Goal: Task Accomplishment & Management: Manage account settings

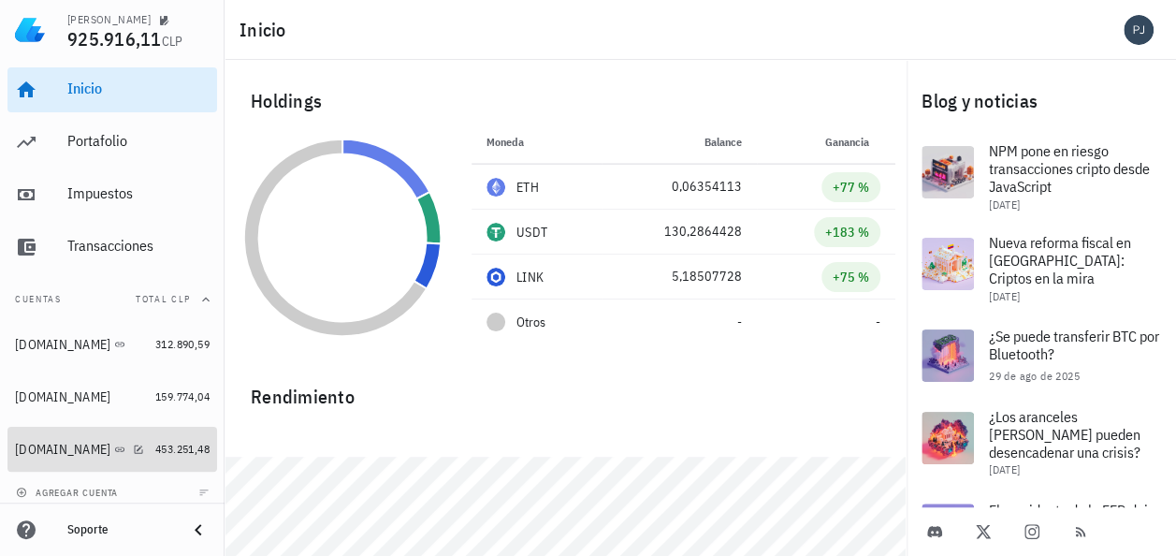
click at [40, 443] on div "bitget.com" at bounding box center [62, 450] width 95 height 16
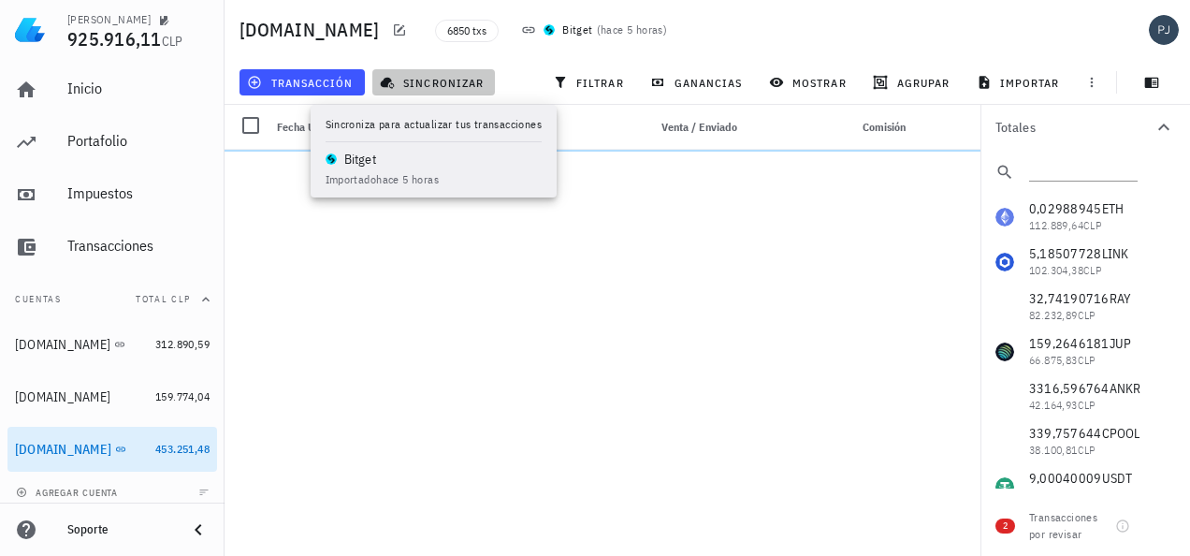
click at [435, 83] on span "sincronizar" at bounding box center [434, 82] width 100 height 15
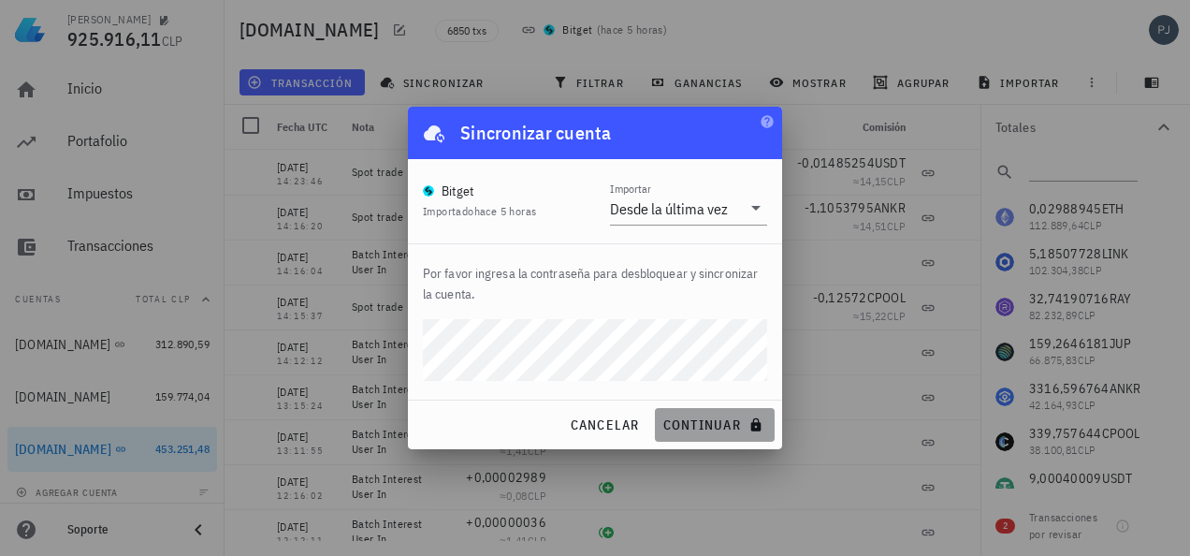
click at [713, 425] on span "continuar" at bounding box center [714, 424] width 105 height 17
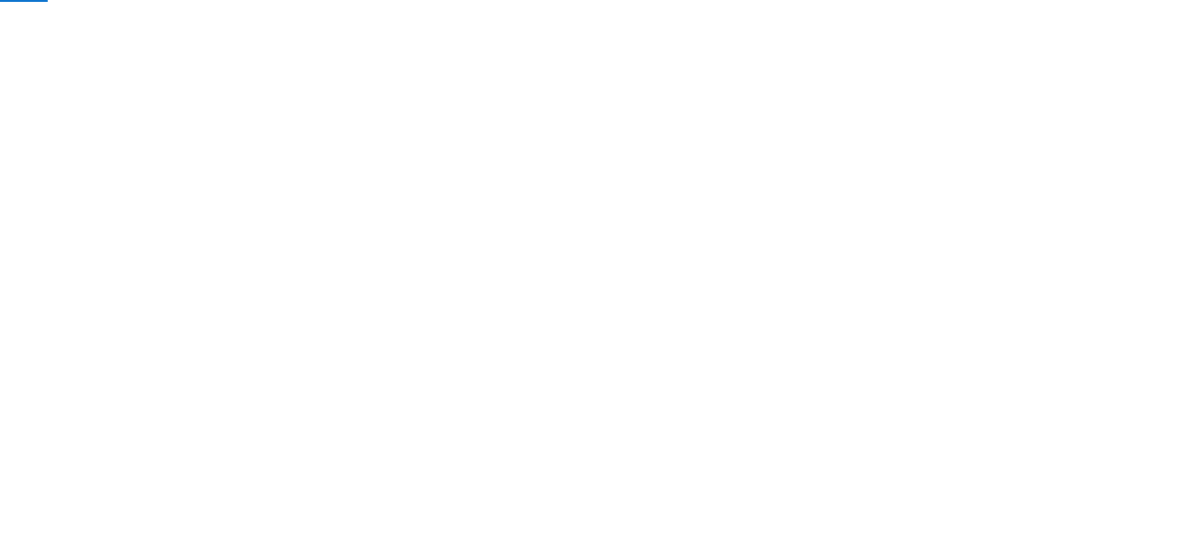
click at [1003, 10] on div "Soporte Computando ledger Importando transacciones Subimos una actualización! 🚀…" at bounding box center [595, 278] width 1190 height 556
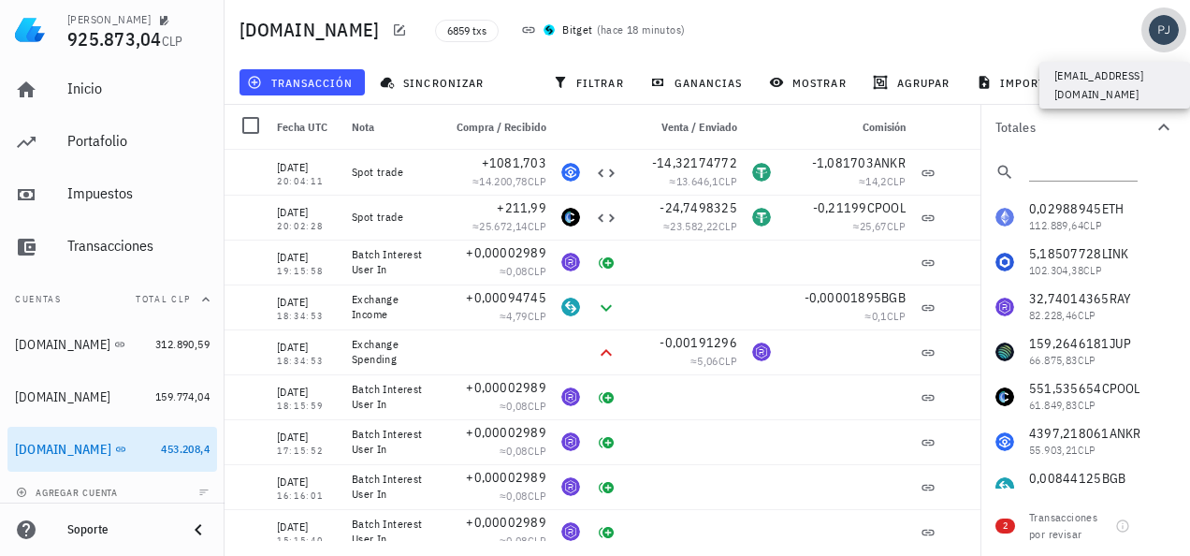
click at [1153, 27] on div "avatar" at bounding box center [1164, 30] width 30 height 30
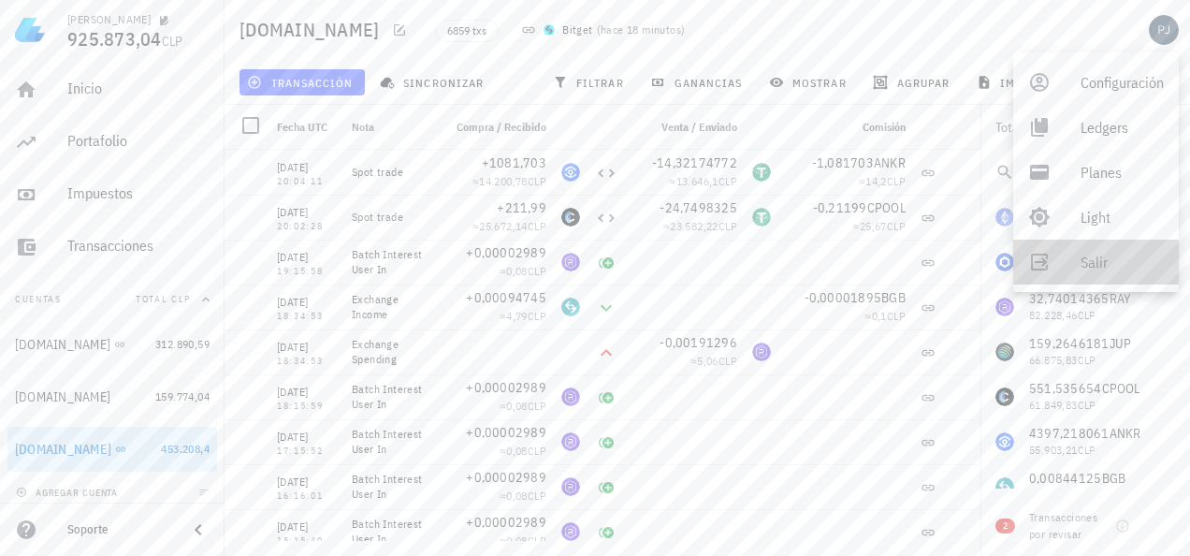
click at [1083, 268] on div "Salir" at bounding box center [1121, 261] width 83 height 37
